Goal: Information Seeking & Learning: Learn about a topic

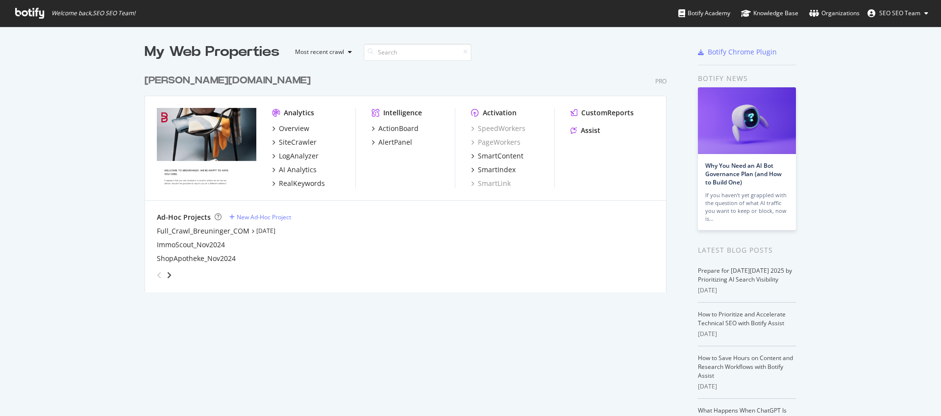
scroll to position [408, 926]
click at [289, 155] on div "LogAnalyzer" at bounding box center [299, 156] width 40 height 10
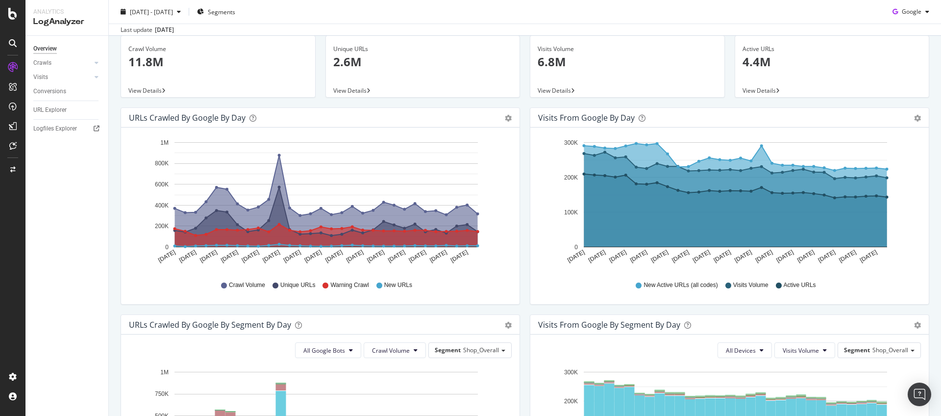
scroll to position [112, 0]
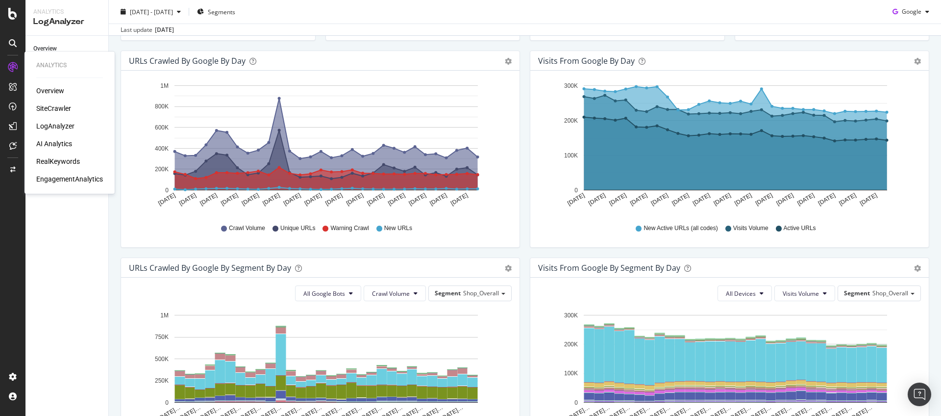
click at [51, 145] on div "AI Analytics" at bounding box center [54, 144] width 36 height 10
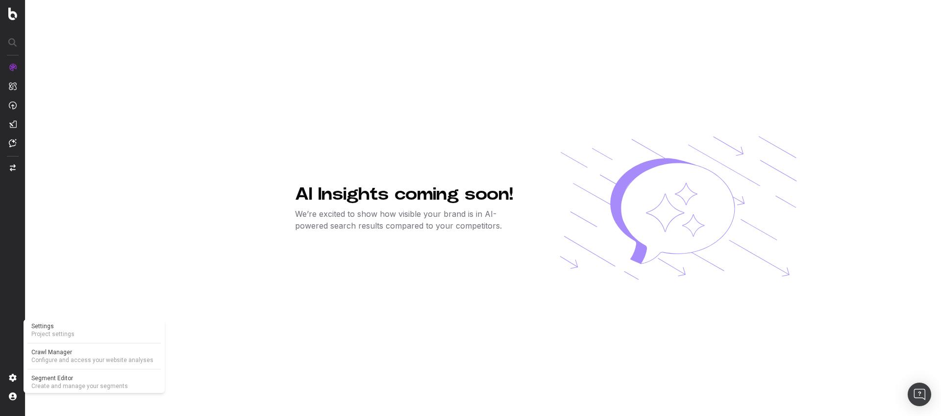
click at [47, 329] on span "Settings" at bounding box center [93, 326] width 125 height 8
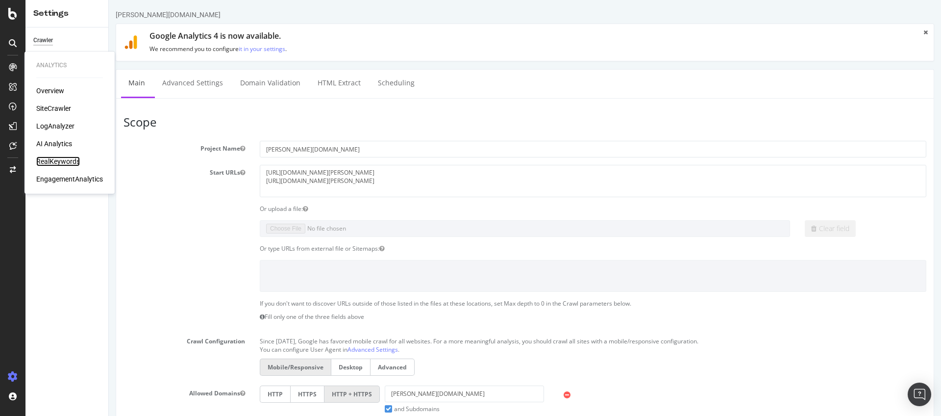
click at [51, 160] on div "RealKeywords" at bounding box center [58, 161] width 44 height 10
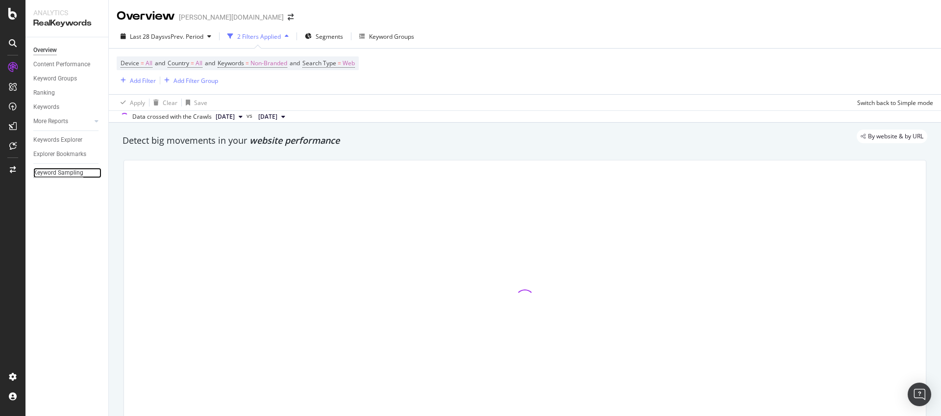
click at [67, 170] on div "Keyword Sampling" at bounding box center [58, 173] width 50 height 10
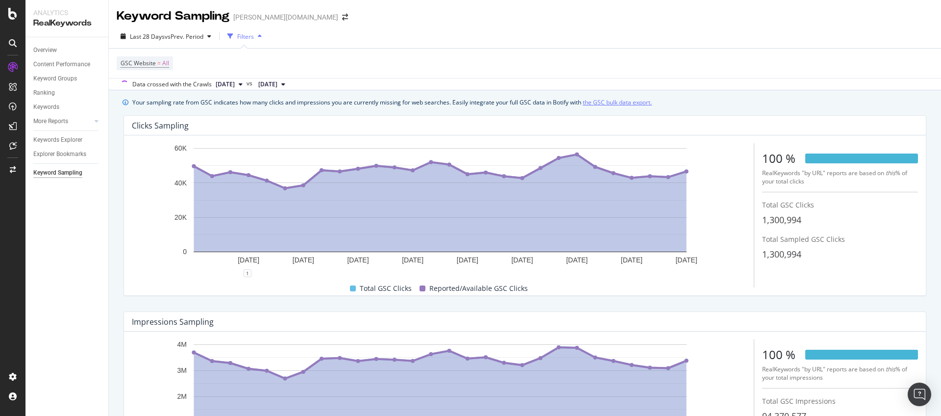
click at [603, 99] on link "the GSC bulk data export." at bounding box center [617, 102] width 69 height 10
